Goal: Check status: Check status

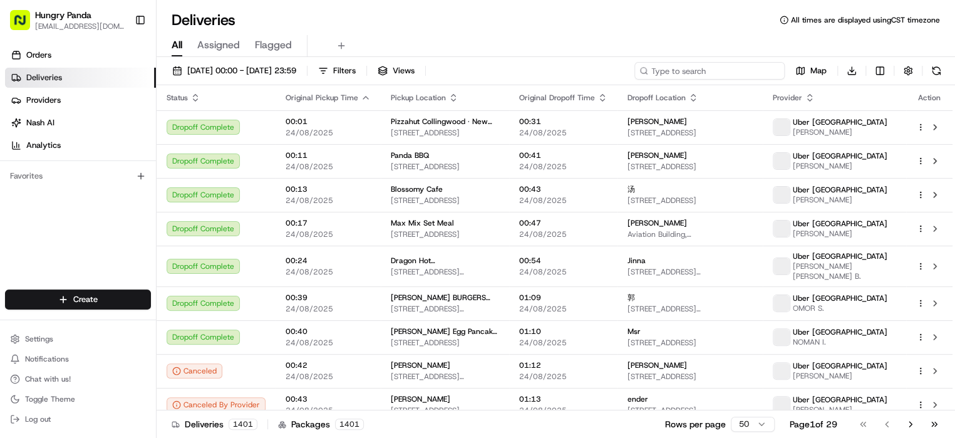
click at [729, 69] on input at bounding box center [709, 71] width 150 height 18
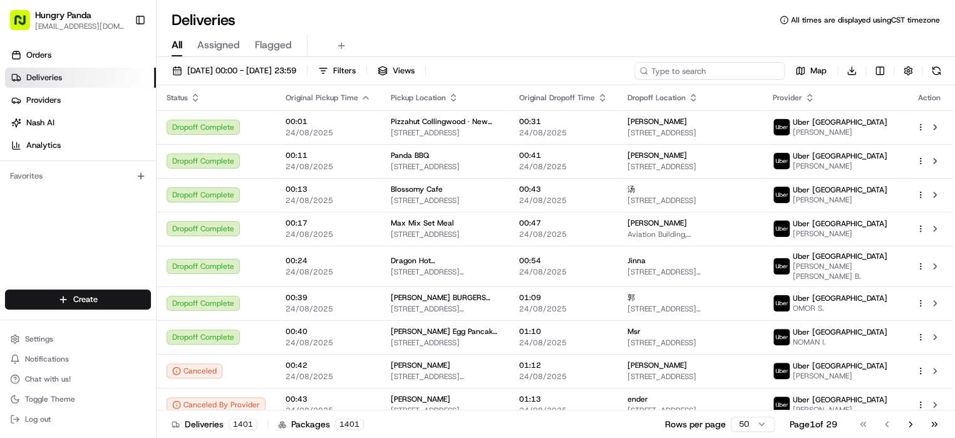
paste input "772402924625779063736"
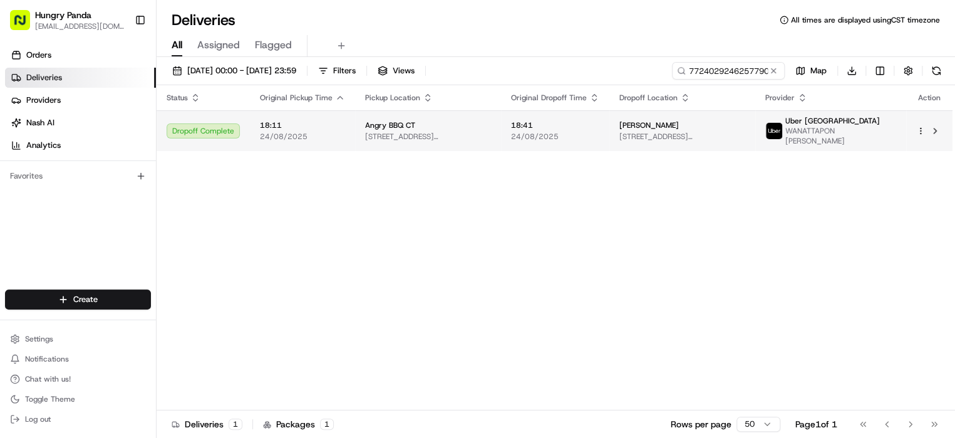
click at [745, 128] on div "[PERSON_NAME]" at bounding box center [682, 125] width 126 height 10
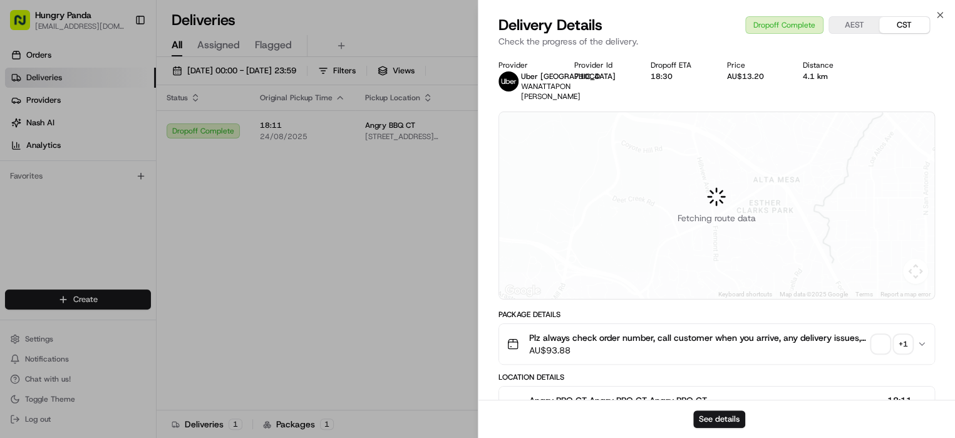
click at [901, 344] on div "+ 1" at bounding box center [903, 344] width 18 height 18
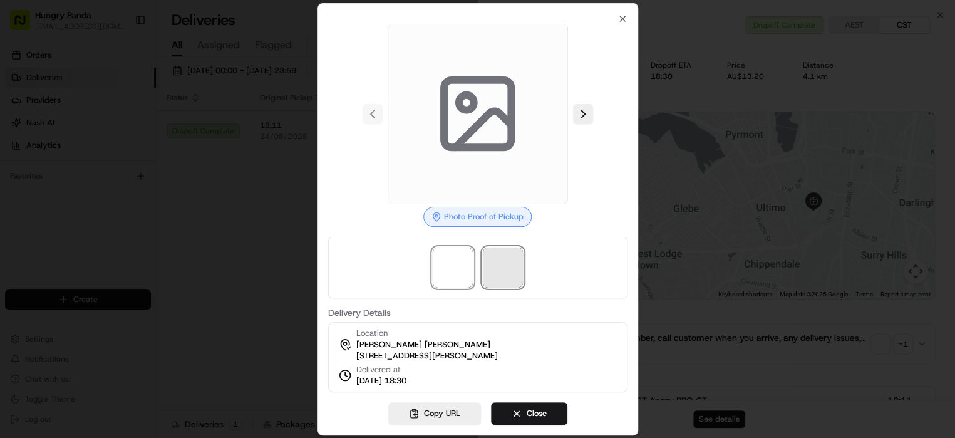
click at [508, 265] on span at bounding box center [503, 267] width 40 height 40
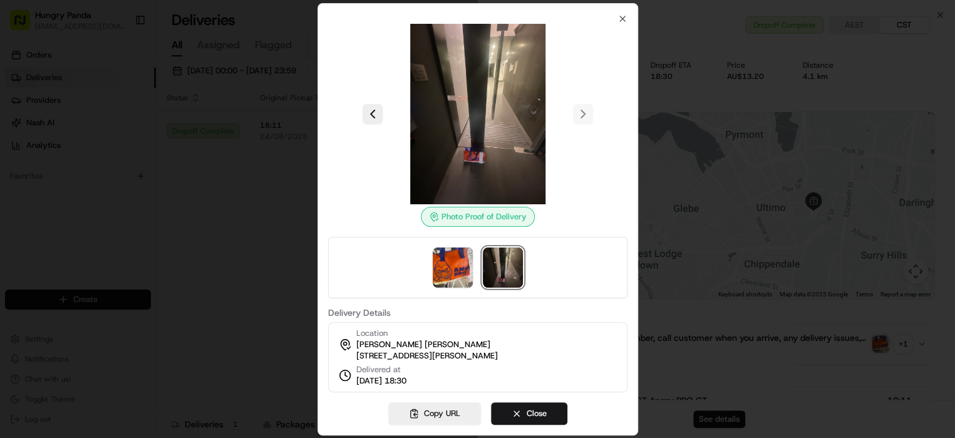
click at [239, 153] on div at bounding box center [477, 219] width 955 height 438
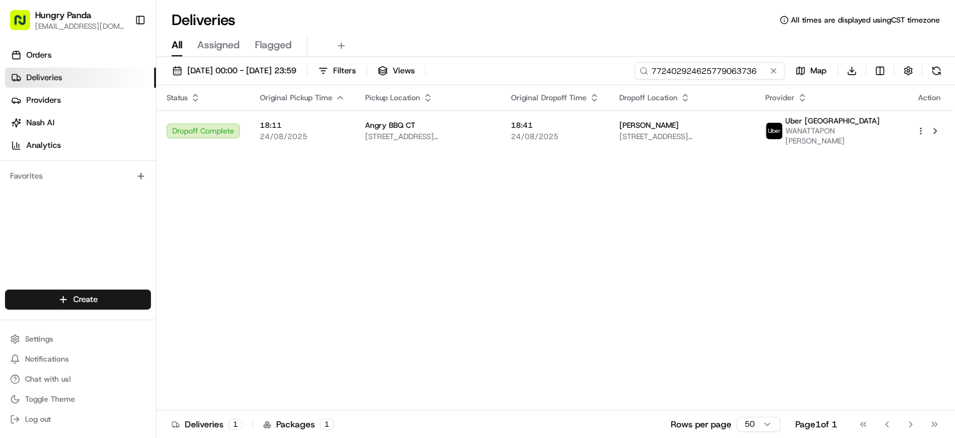
click at [738, 71] on input "772402924625779063736" at bounding box center [709, 71] width 150 height 18
paste input "145498082595677153513"
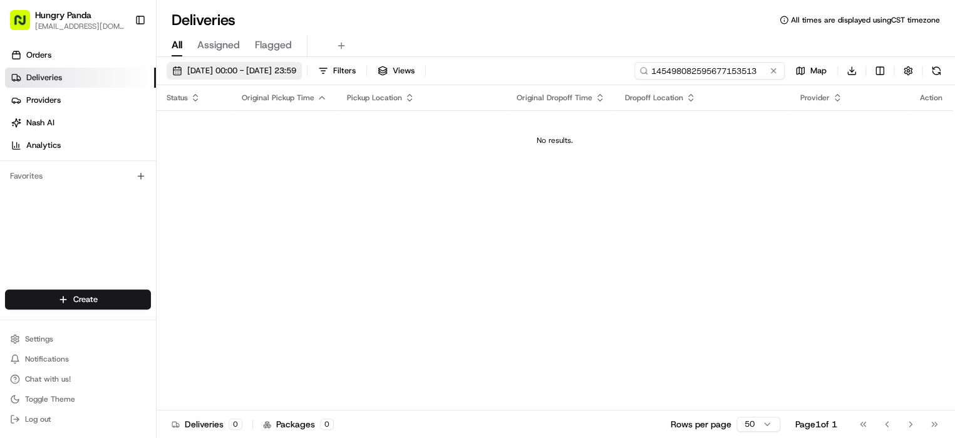
type input "145498082595677153513"
click at [221, 73] on span "[DATE] 00:00 - [DATE] 23:59" at bounding box center [241, 70] width 109 height 11
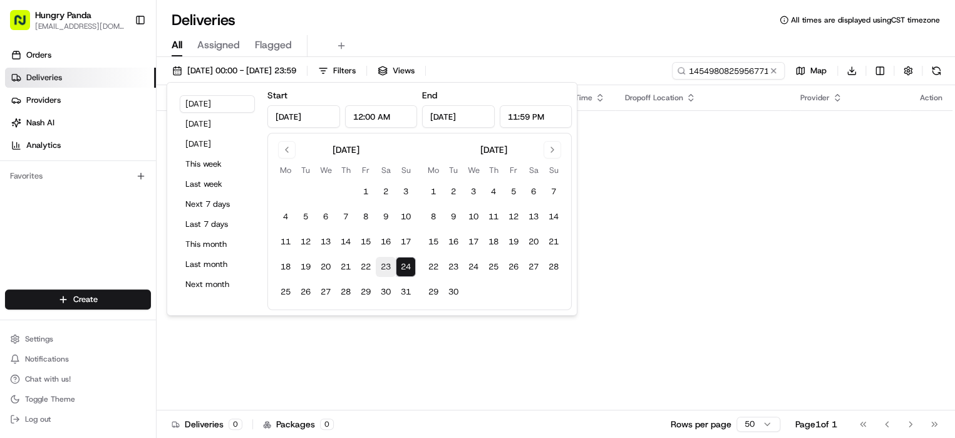
click at [380, 263] on button "23" at bounding box center [386, 267] width 20 height 20
type input "[DATE]"
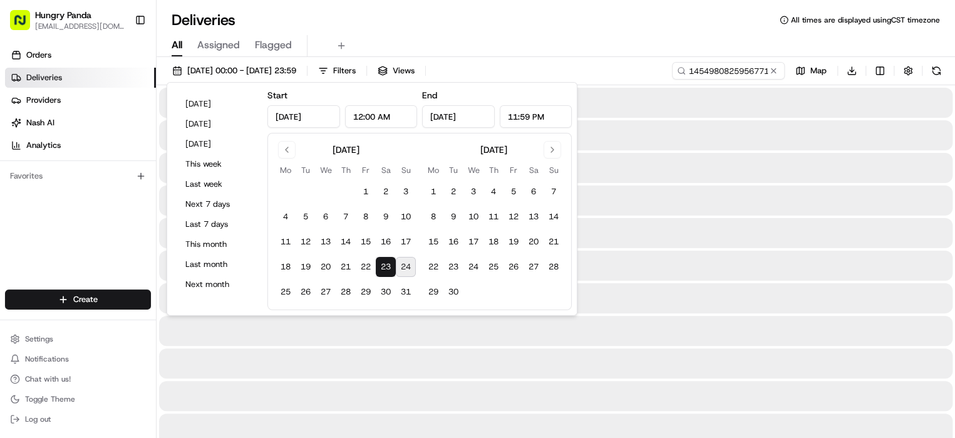
click at [399, 267] on button "24" at bounding box center [406, 267] width 20 height 20
type input "[DATE]"
click at [719, 173] on div at bounding box center [555, 168] width 793 height 30
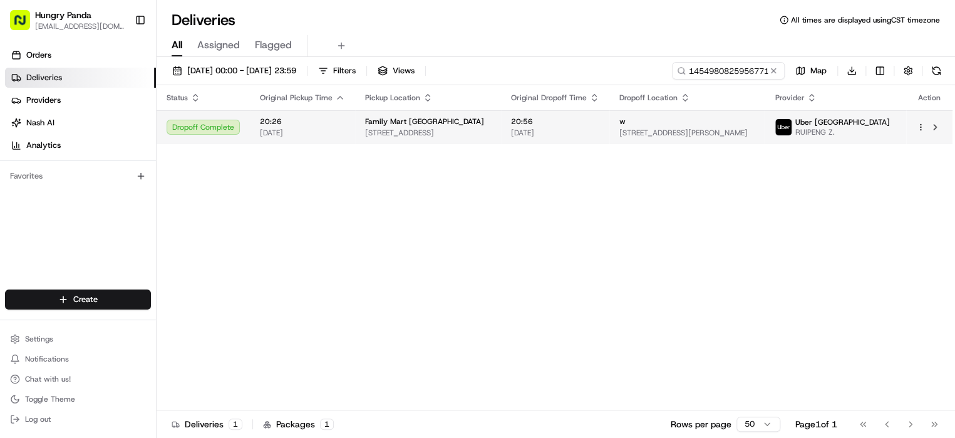
click at [742, 130] on span "[STREET_ADDRESS][PERSON_NAME]" at bounding box center [687, 133] width 136 height 10
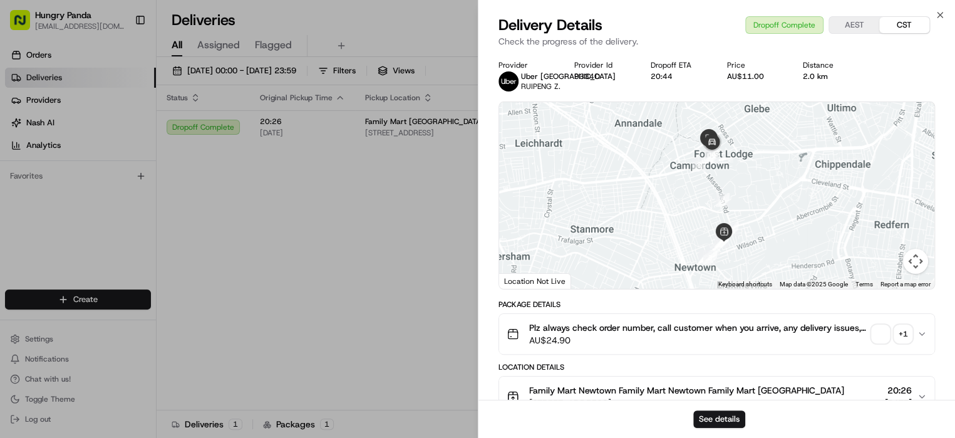
click at [910, 335] on div "+ 1" at bounding box center [903, 334] width 18 height 18
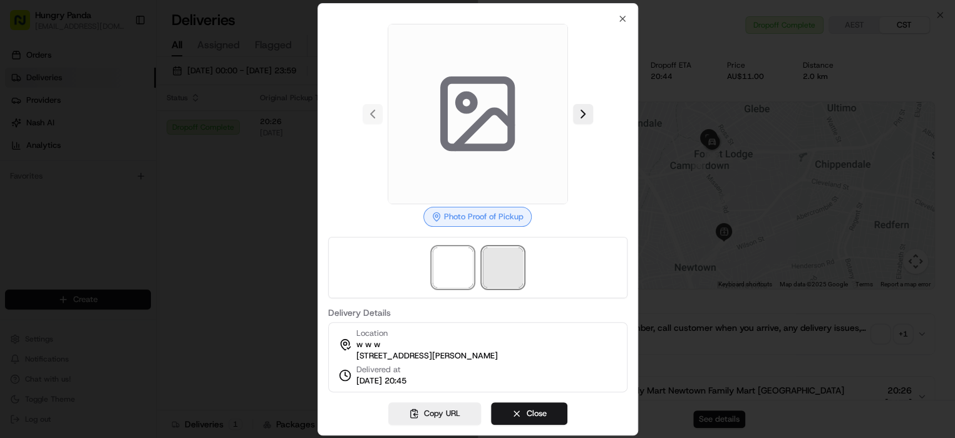
click at [508, 257] on span at bounding box center [503, 267] width 40 height 40
click at [505, 259] on span at bounding box center [503, 267] width 40 height 40
